Goal: Information Seeking & Learning: Learn about a topic

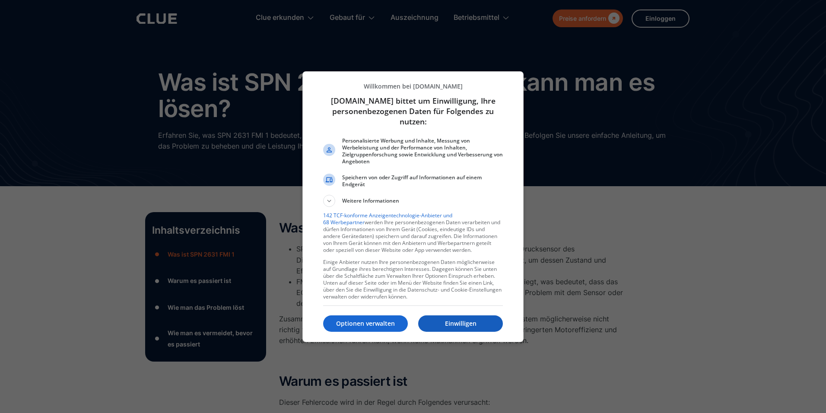
click at [452, 324] on p "Einwilligen" at bounding box center [460, 323] width 85 height 9
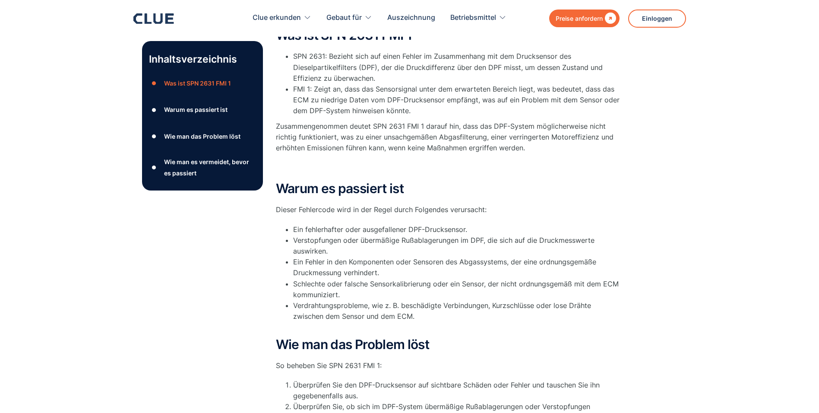
scroll to position [86, 0]
